Goal: Information Seeking & Learning: Learn about a topic

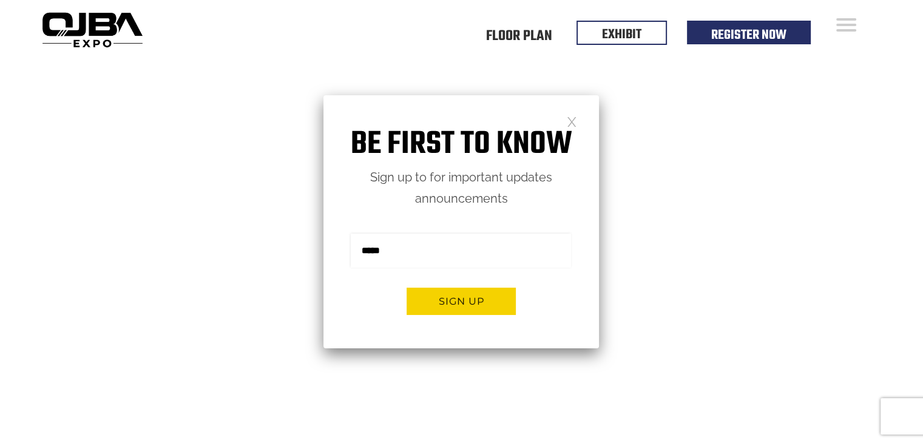
click at [444, 249] on input "email" at bounding box center [461, 251] width 220 height 34
type input "**********"
click at [567, 124] on link at bounding box center [572, 121] width 10 height 10
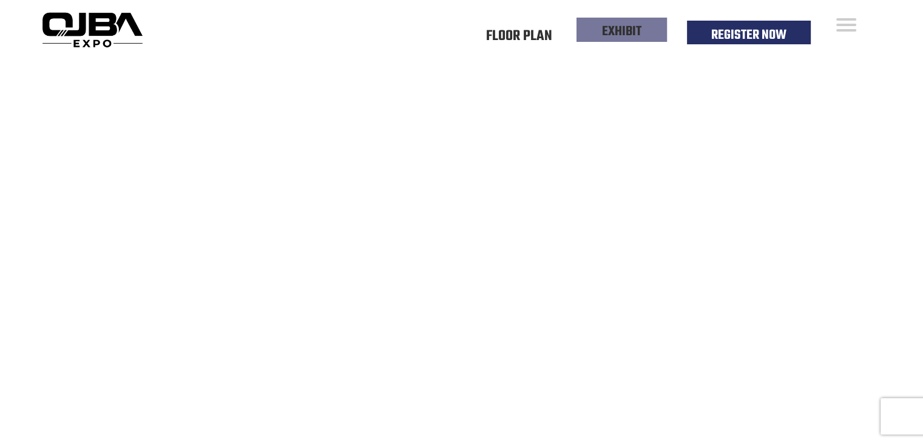
click at [614, 29] on link "EXHIBIT" at bounding box center [621, 31] width 39 height 21
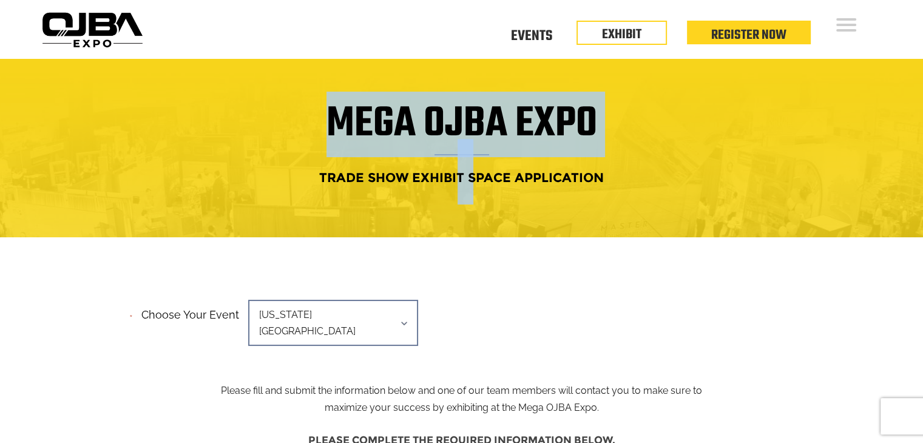
drag, startPoint x: 319, startPoint y: 174, endPoint x: 453, endPoint y: 192, distance: 134.8
click at [453, 189] on div "Mega OJBA Expo Trade Show Exhibit Space Application" at bounding box center [461, 148] width 831 height 82
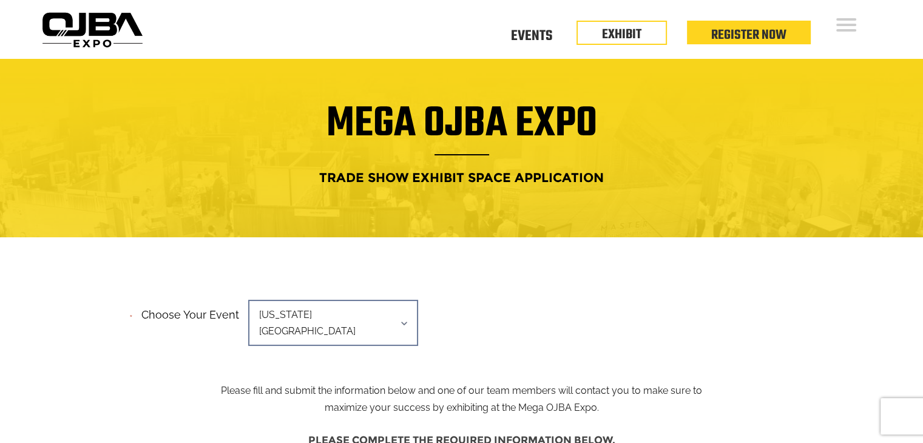
click at [521, 35] on link "Events" at bounding box center [531, 34] width 41 height 4
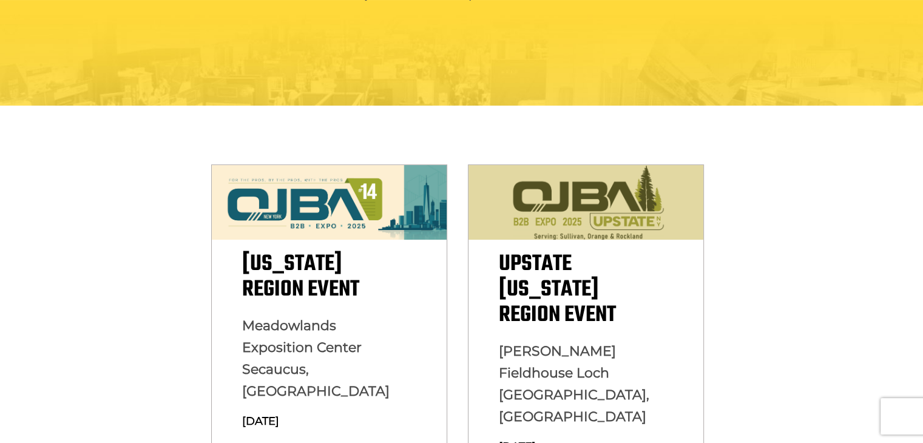
scroll to position [303, 0]
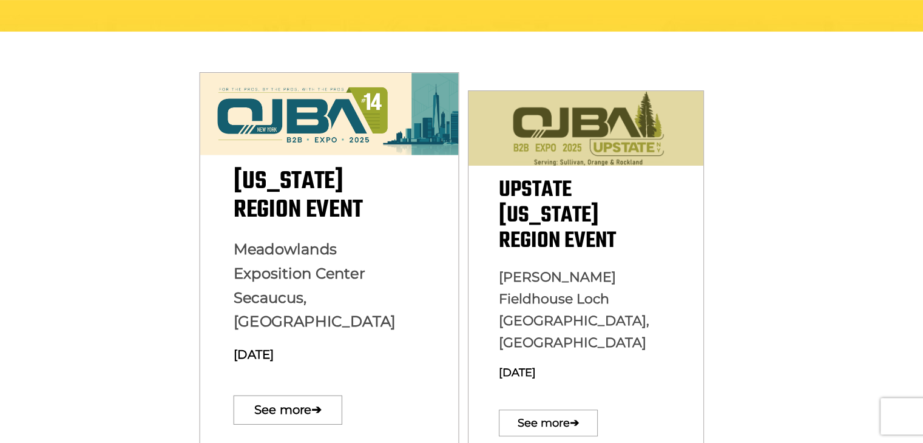
click at [284, 207] on span "New York Region Event" at bounding box center [297, 196] width 129 height 66
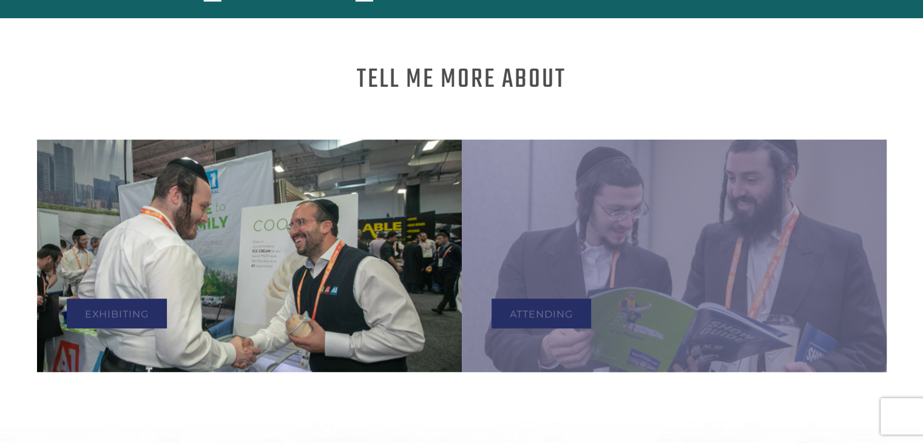
scroll to position [607, 0]
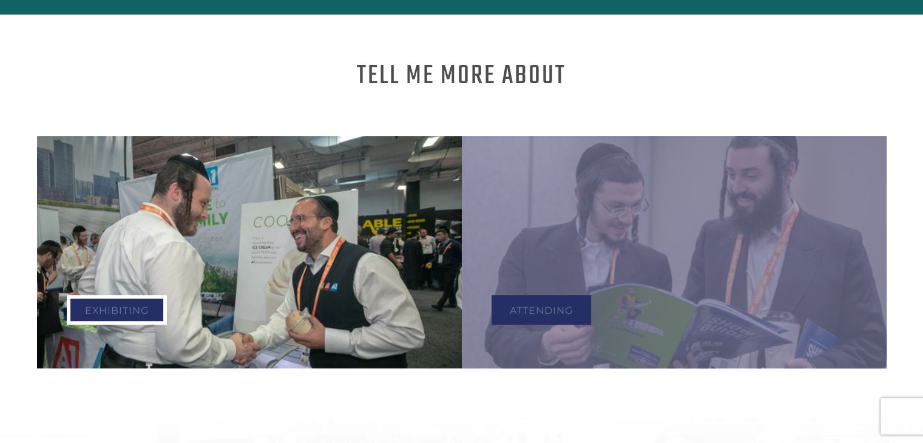
click at [101, 297] on link "Exhibiting" at bounding box center [117, 310] width 100 height 30
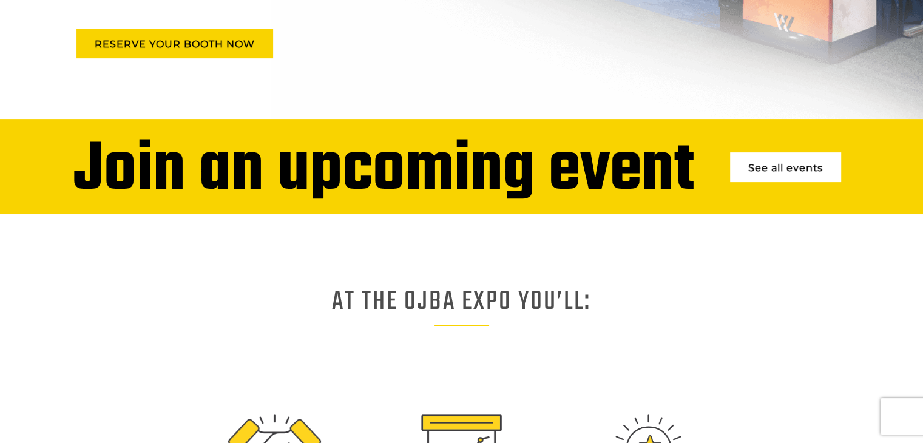
scroll to position [364, 0]
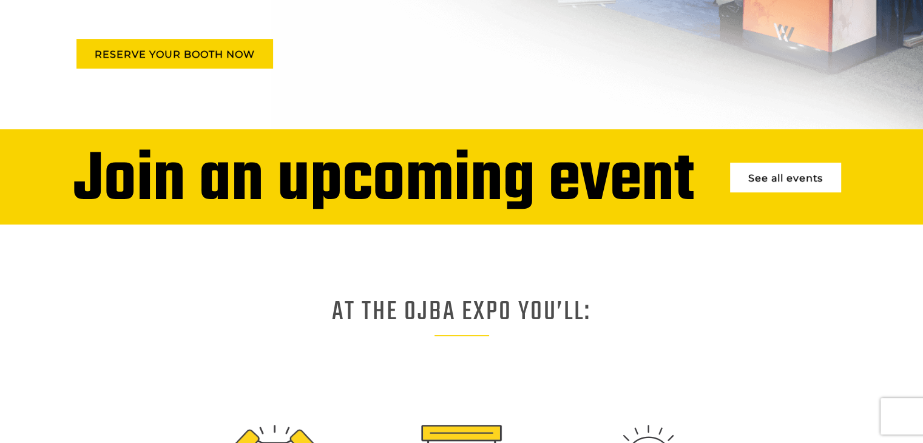
click at [783, 186] on link "See all events" at bounding box center [785, 178] width 111 height 30
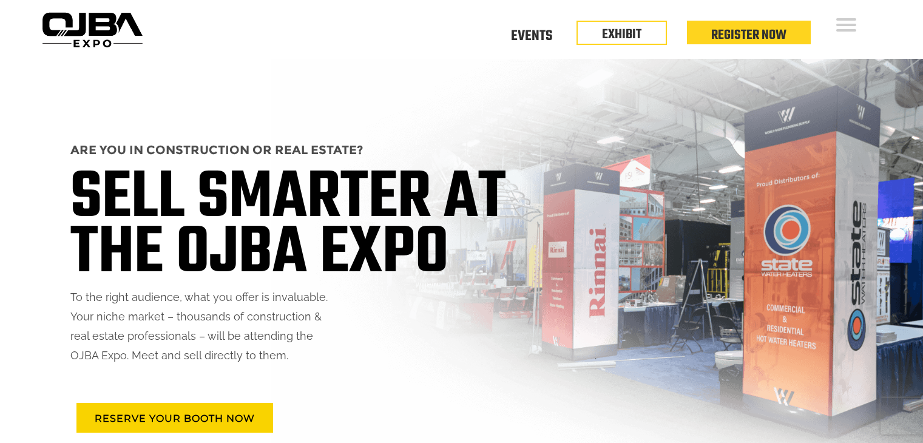
scroll to position [364, 0]
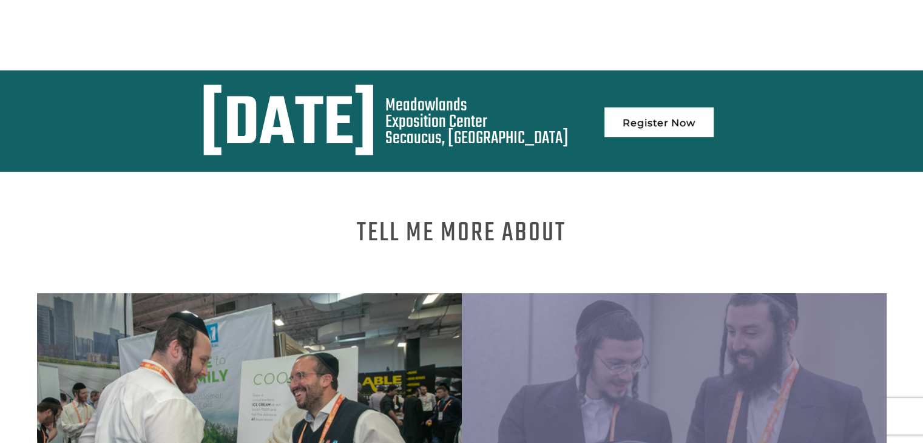
scroll to position [146, 0]
